Goal: Task Accomplishment & Management: Use online tool/utility

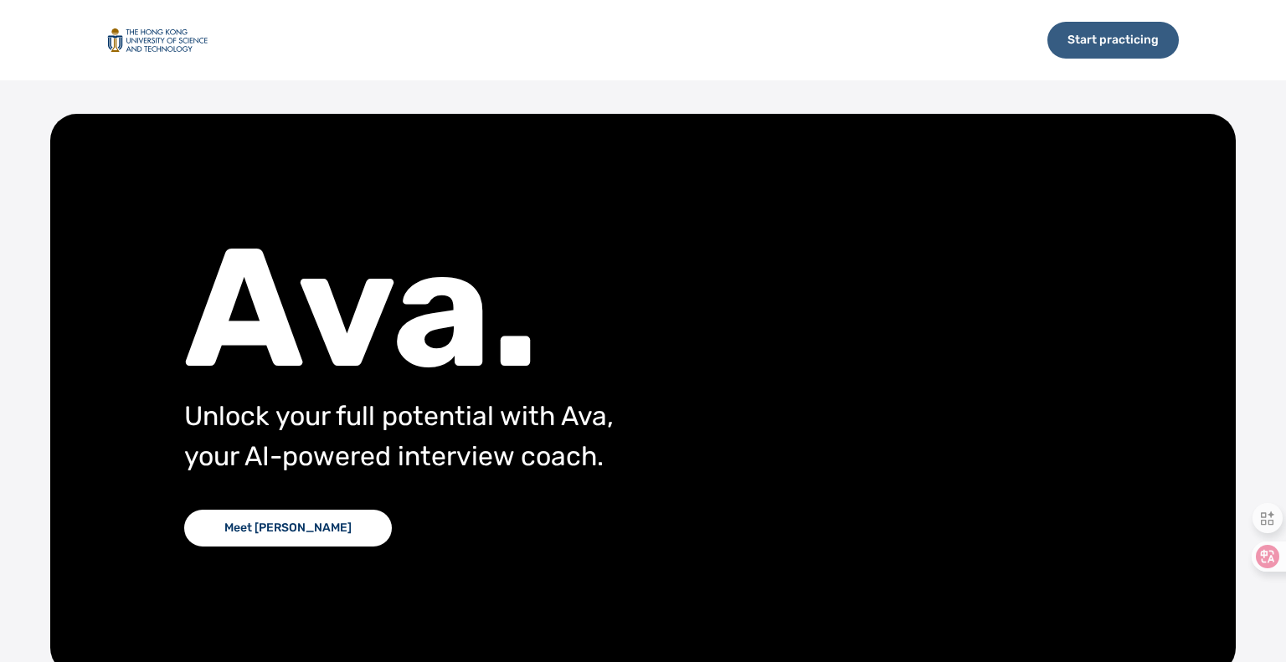
click at [1137, 44] on div "Start practicing" at bounding box center [1112, 40] width 131 height 37
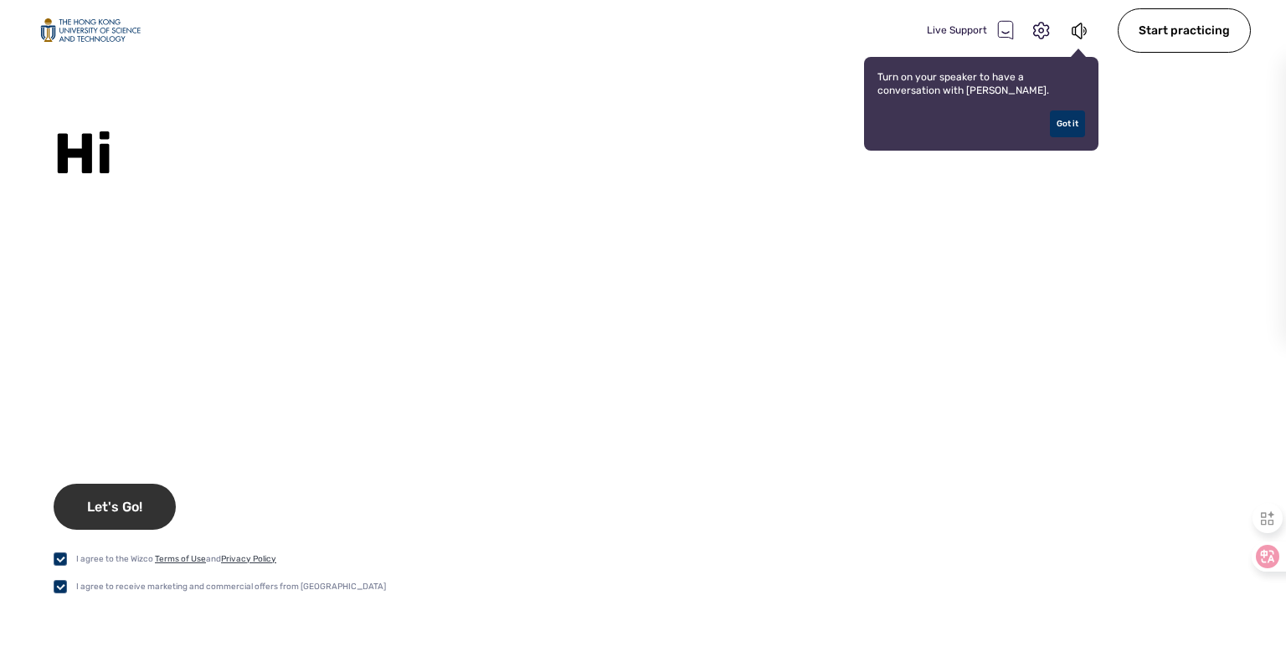
click at [63, 510] on div "Let's Go!" at bounding box center [115, 507] width 122 height 46
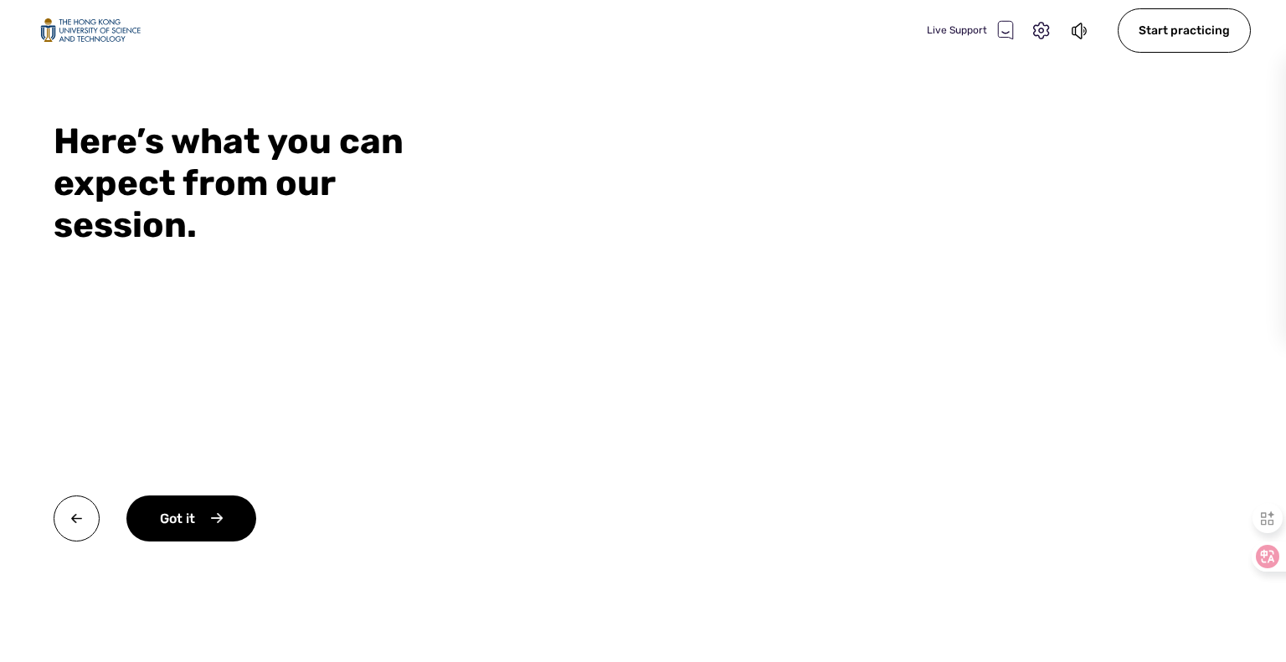
drag, startPoint x: 202, startPoint y: 526, endPoint x: 913, endPoint y: 450, distance: 715.6
click at [820, 516] on div "Here’s what you can expect from our session. Got it" at bounding box center [643, 392] width 1286 height 542
click at [193, 523] on div "Got it" at bounding box center [191, 519] width 130 height 46
click at [193, 538] on div "Okay" at bounding box center [189, 519] width 126 height 46
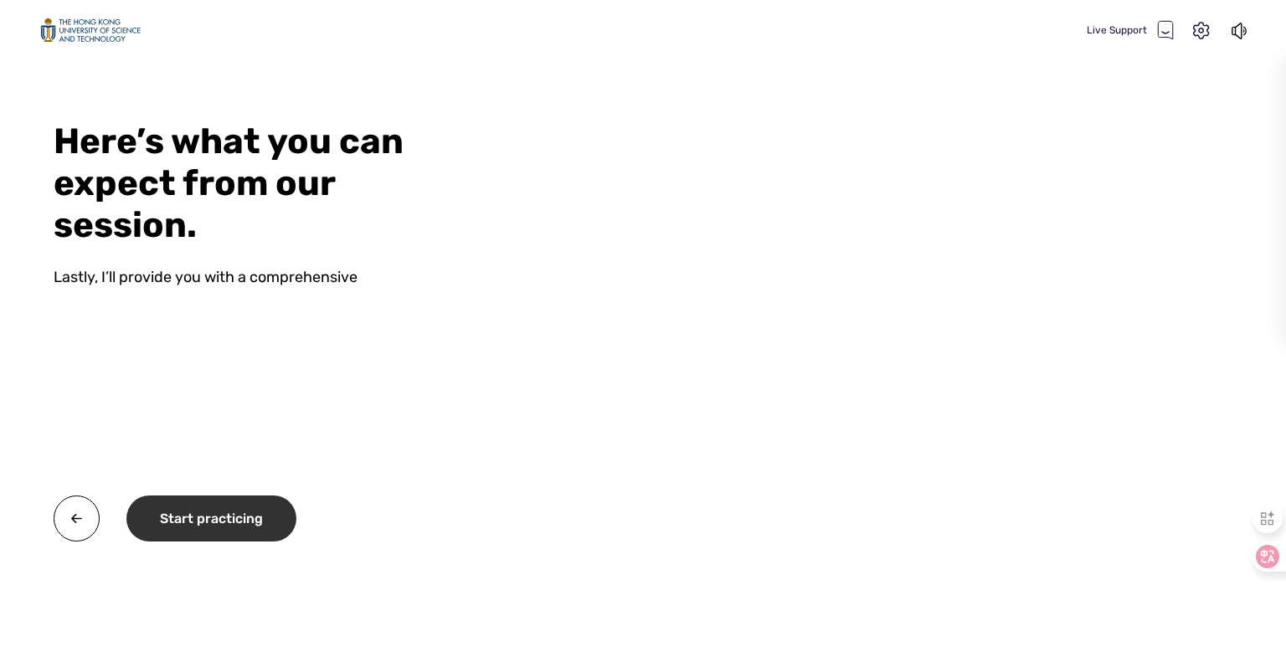
click at [204, 517] on div "Start practicing" at bounding box center [211, 519] width 170 height 46
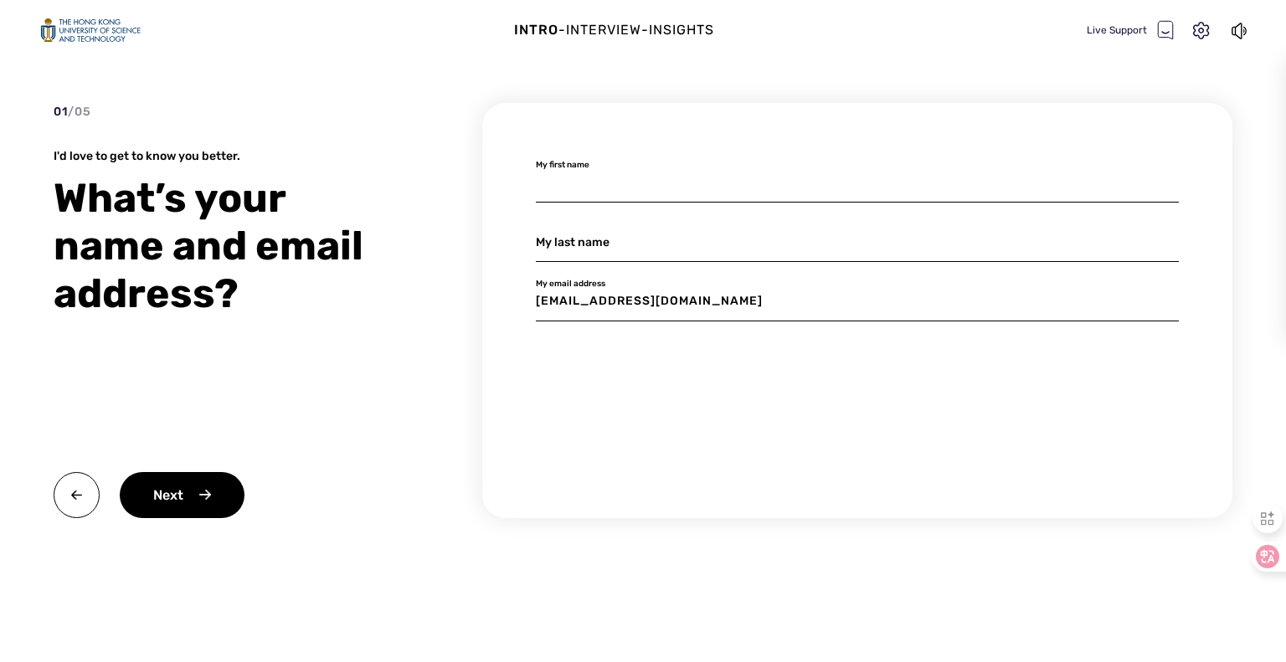
click at [614, 192] on input at bounding box center [857, 182] width 643 height 39
type input "XIE"
type input "Xian"
click at [609, 251] on input "Xian" at bounding box center [857, 242] width 643 height 39
click at [568, 164] on input "XIE" at bounding box center [857, 182] width 643 height 39
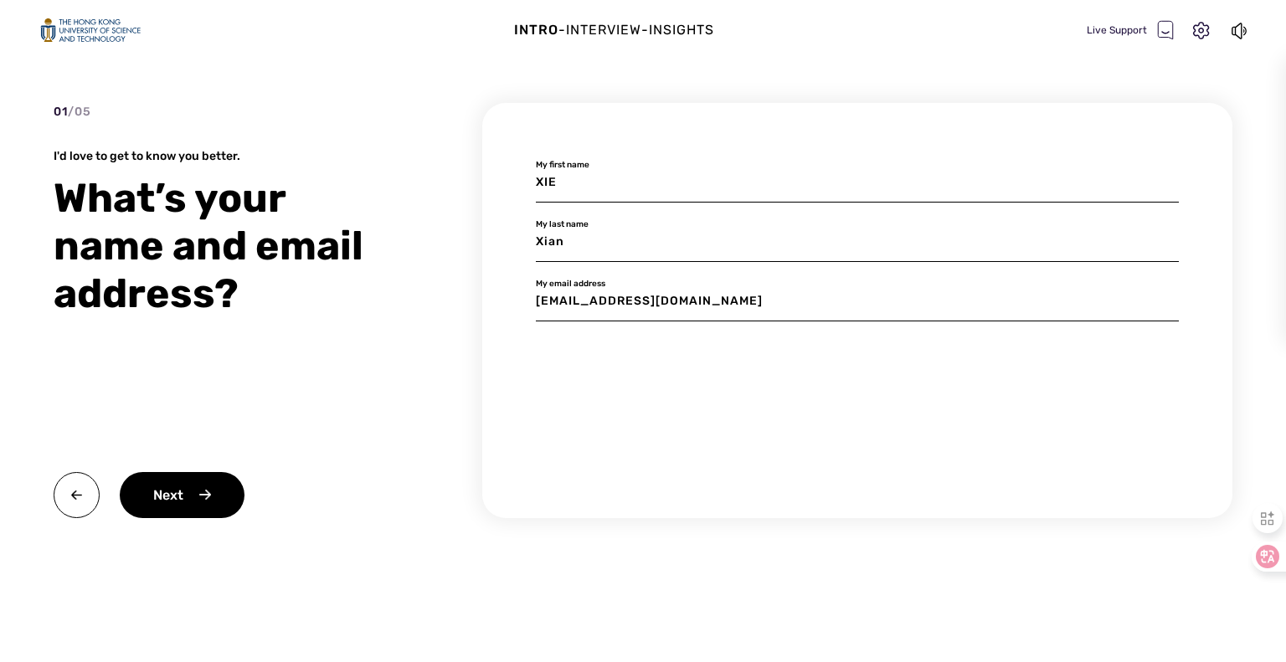
type input "Shixian"
click at [564, 247] on input "Xian" at bounding box center [857, 242] width 643 height 39
type input "XIE"
click at [202, 496] on div "Next" at bounding box center [182, 495] width 125 height 46
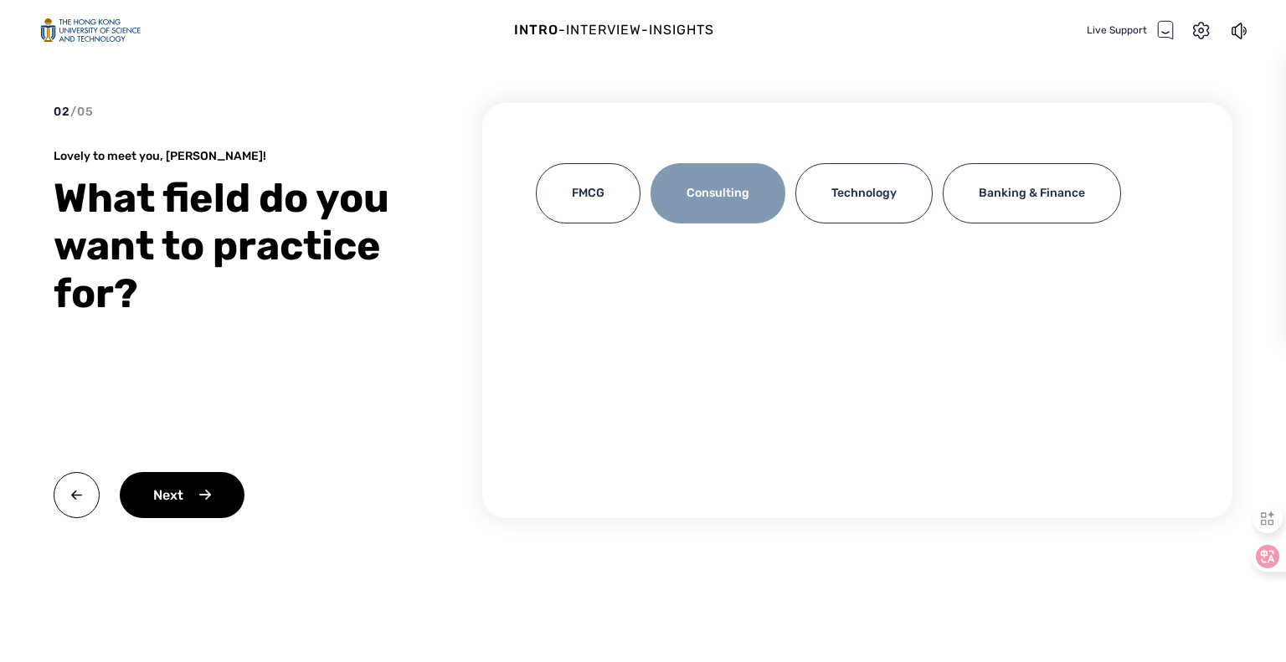
click at [765, 216] on div "Consulting" at bounding box center [717, 193] width 135 height 60
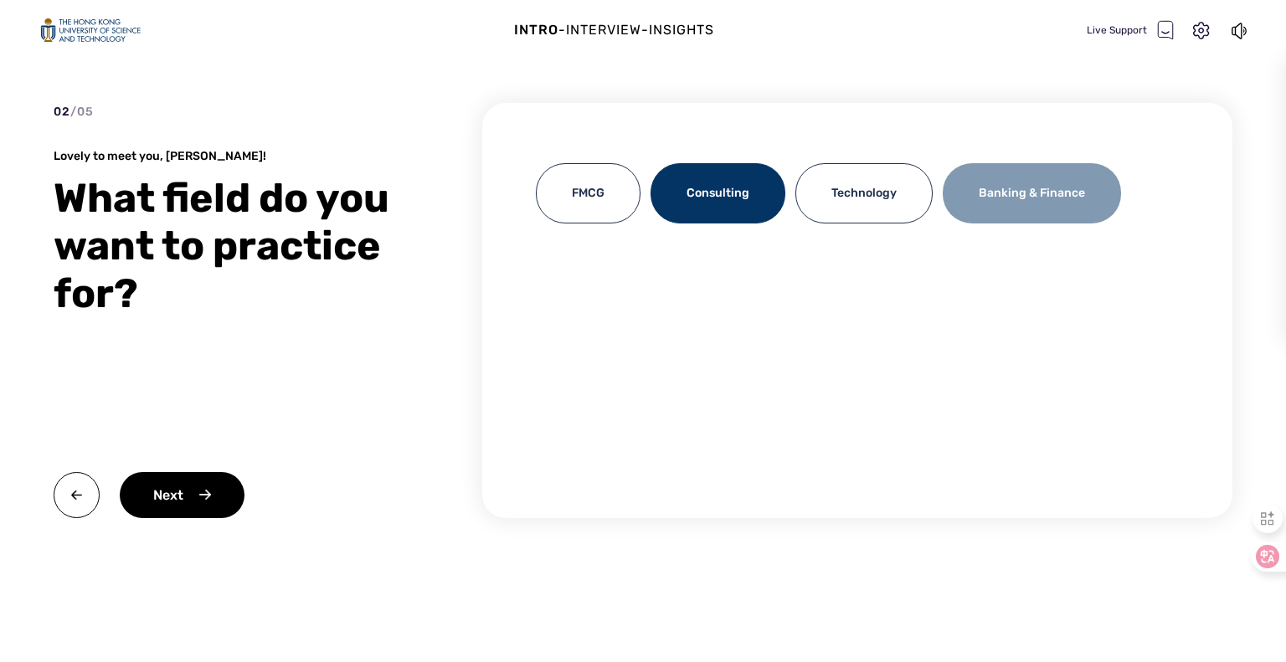
click at [1039, 193] on div "Banking & Finance" at bounding box center [1032, 193] width 178 height 60
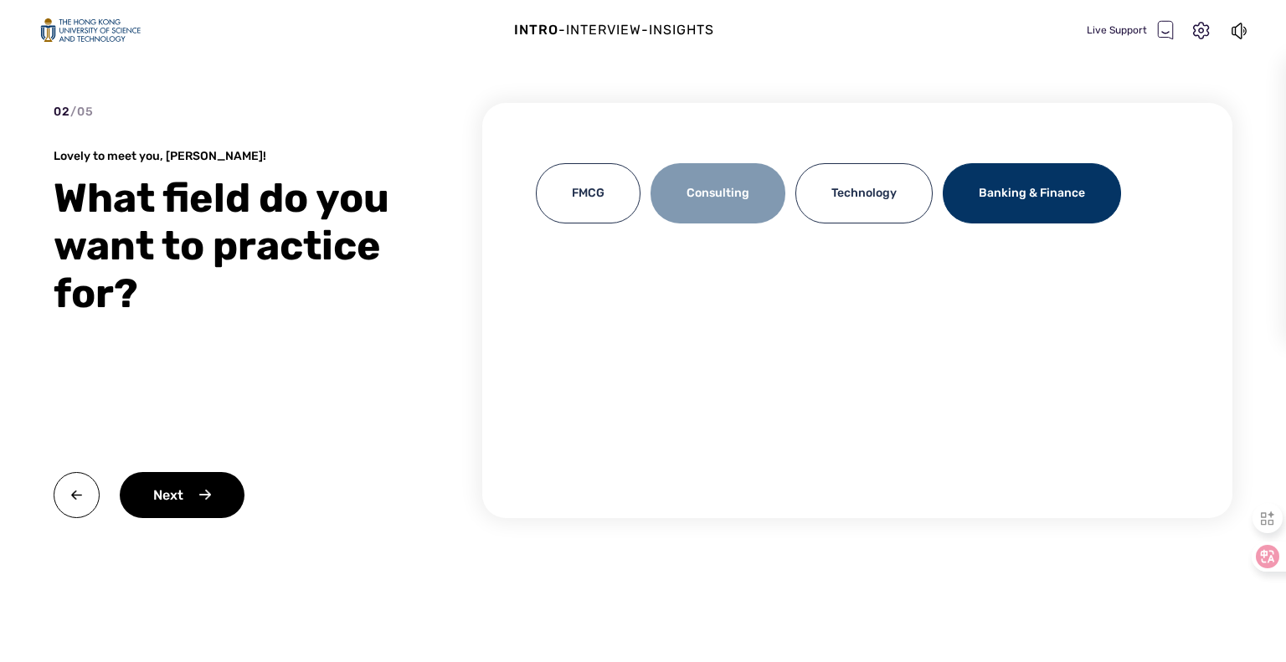
click at [768, 194] on div "Consulting" at bounding box center [717, 193] width 135 height 60
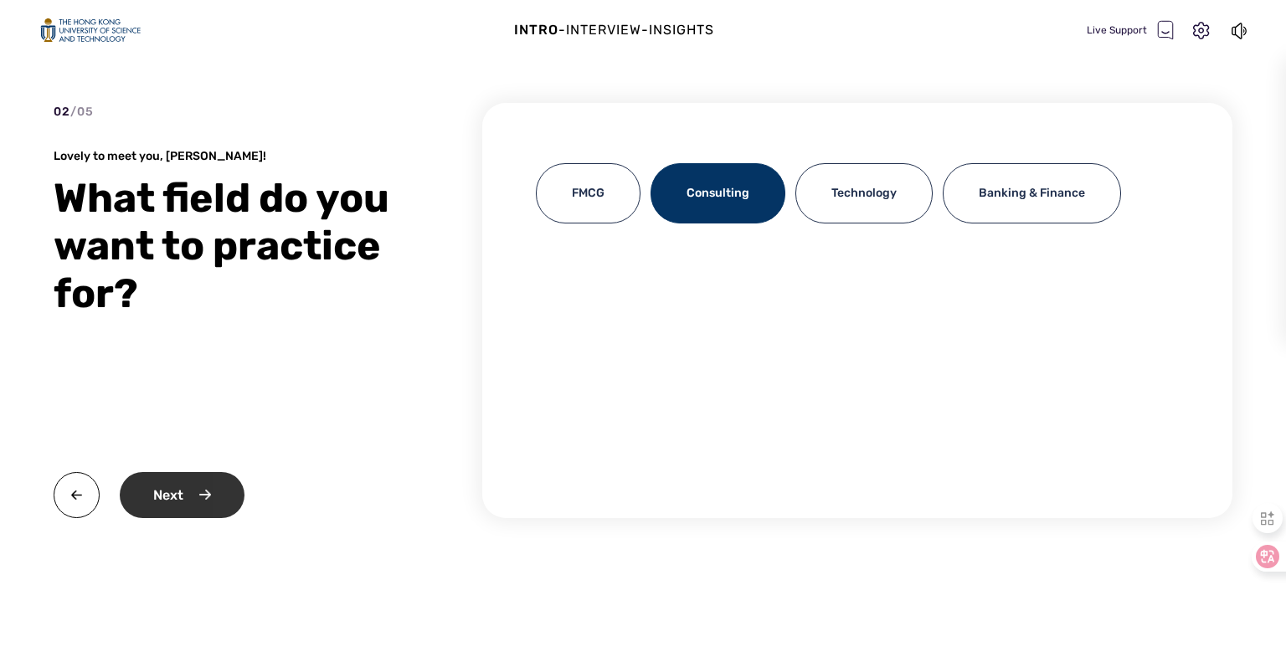
click at [220, 494] on div "Next" at bounding box center [182, 495] width 125 height 46
